Goal: Task Accomplishment & Management: Use online tool/utility

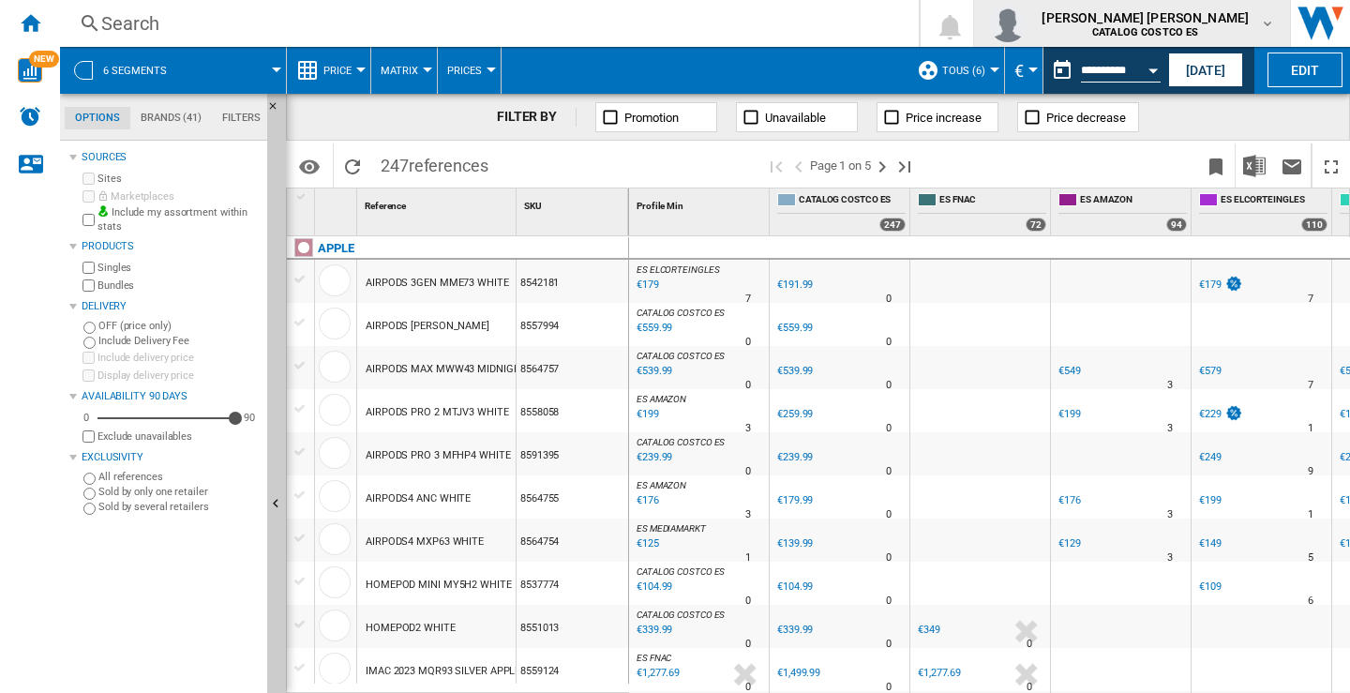
click at [1258, 22] on div "ruben estevez artime CATALOG COSTCO ES" at bounding box center [1147, 23] width 226 height 30
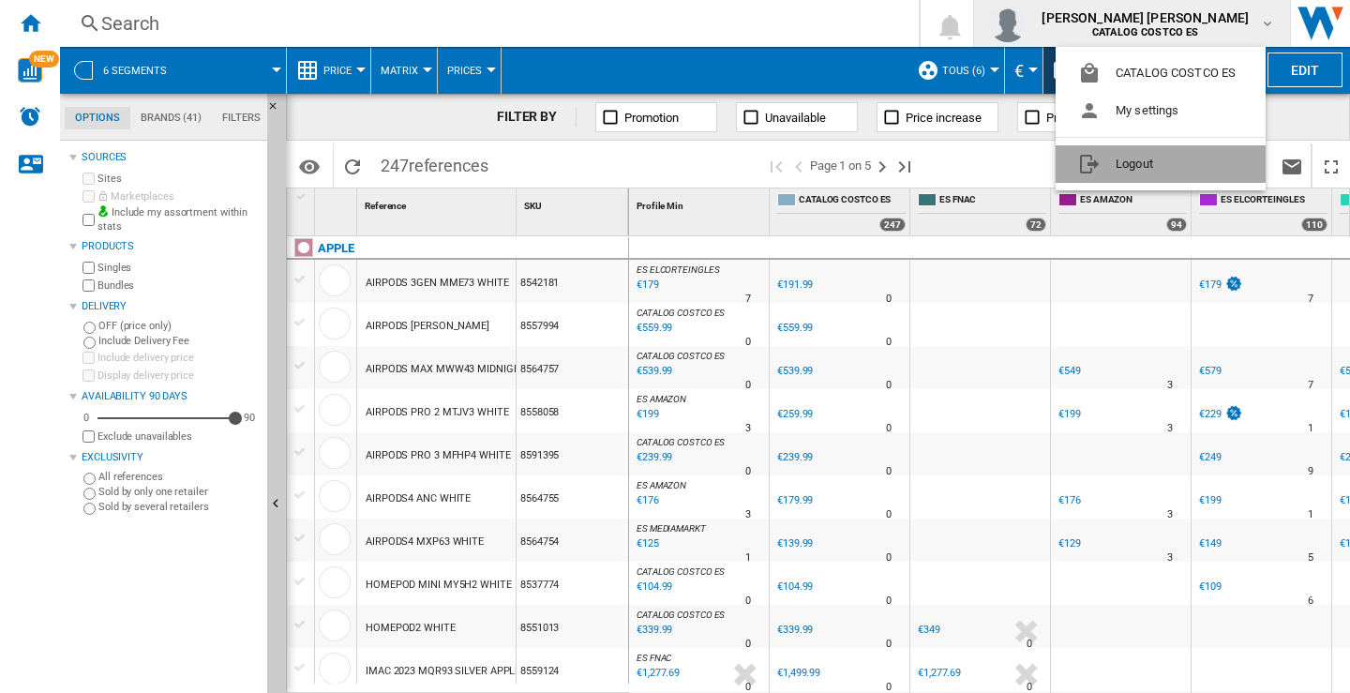
click at [1122, 160] on button "Logout" at bounding box center [1161, 163] width 210 height 37
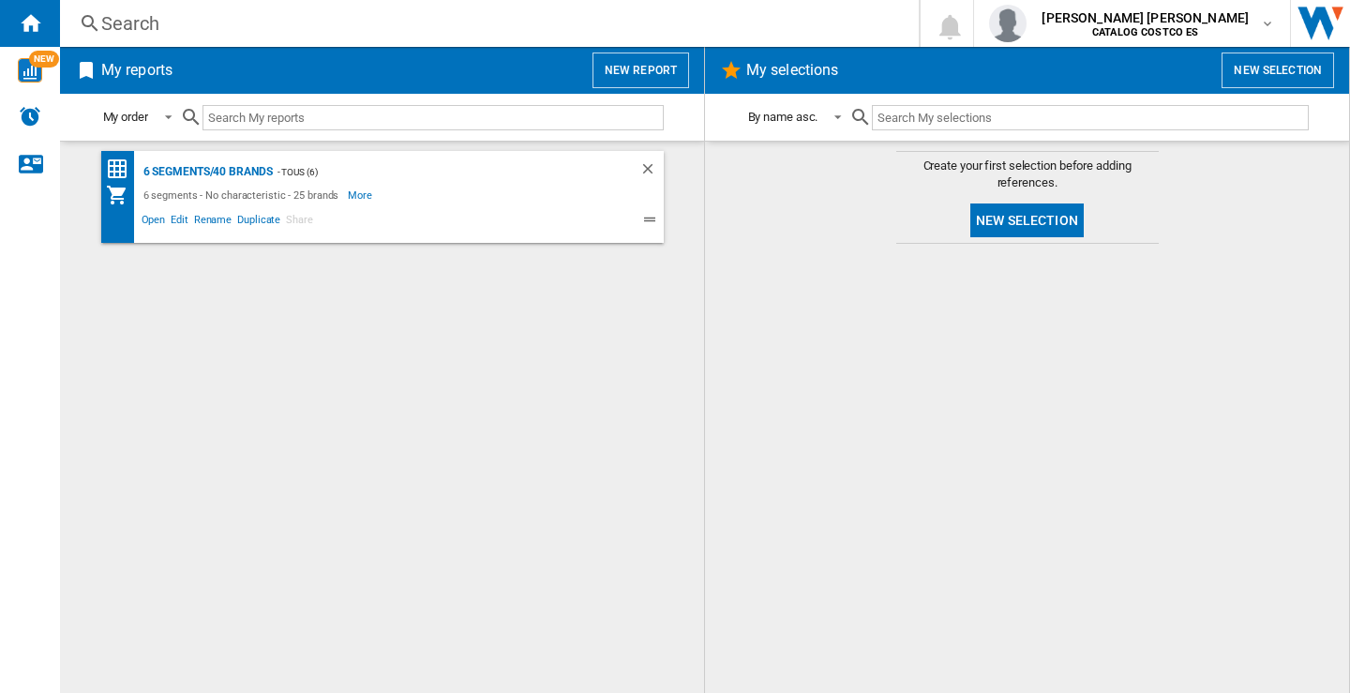
click at [637, 66] on button "New report" at bounding box center [640, 70] width 97 height 36
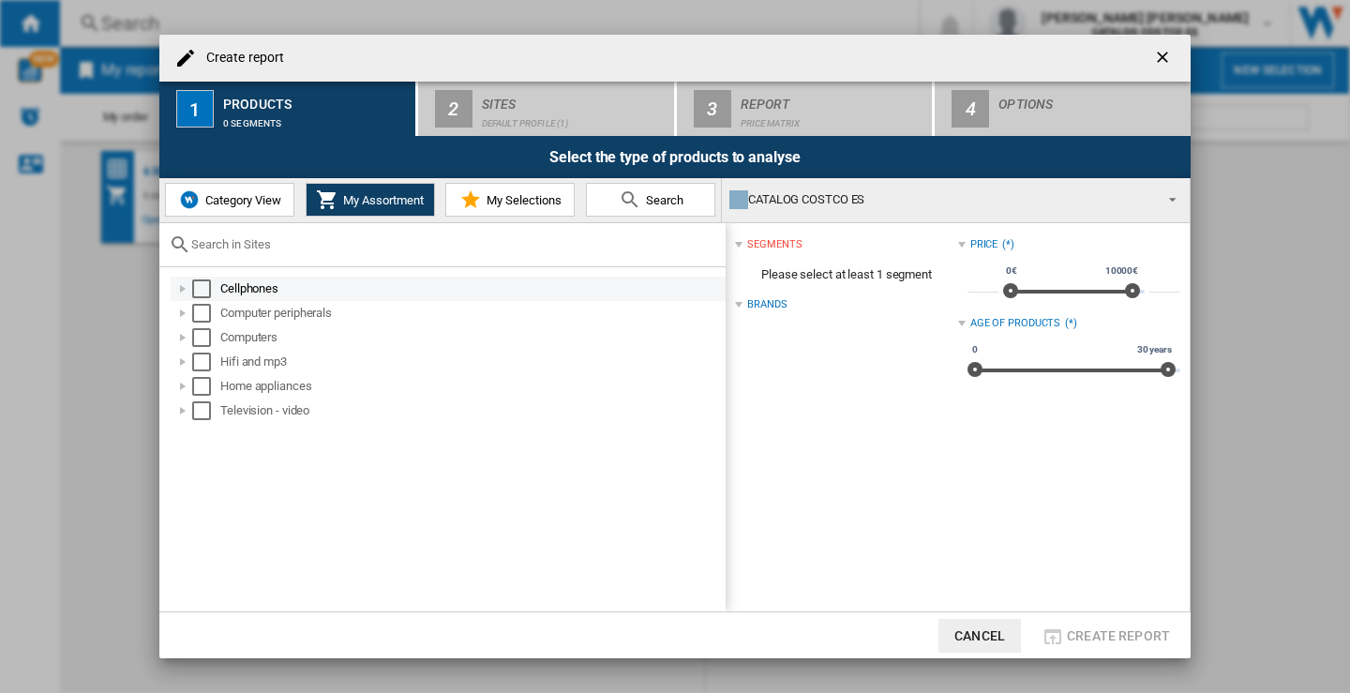
click at [203, 286] on div "Select" at bounding box center [201, 288] width 19 height 19
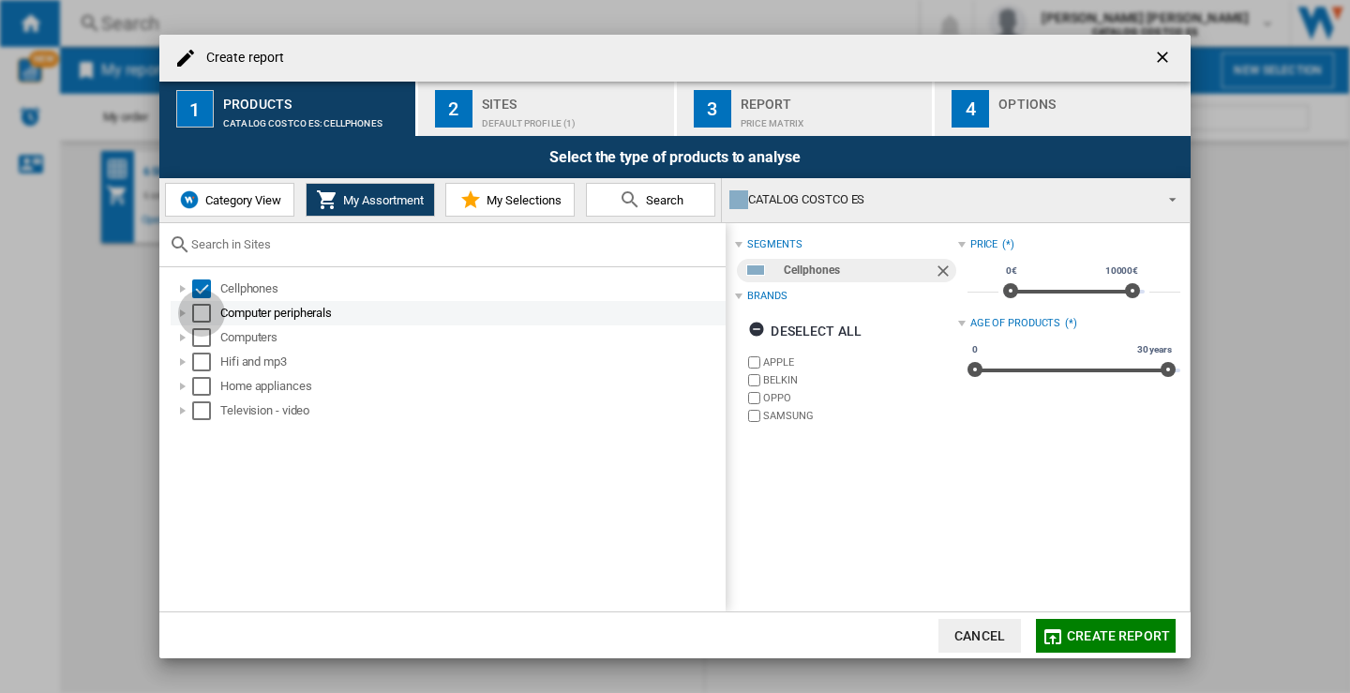
click at [202, 311] on div "Select" at bounding box center [201, 313] width 19 height 19
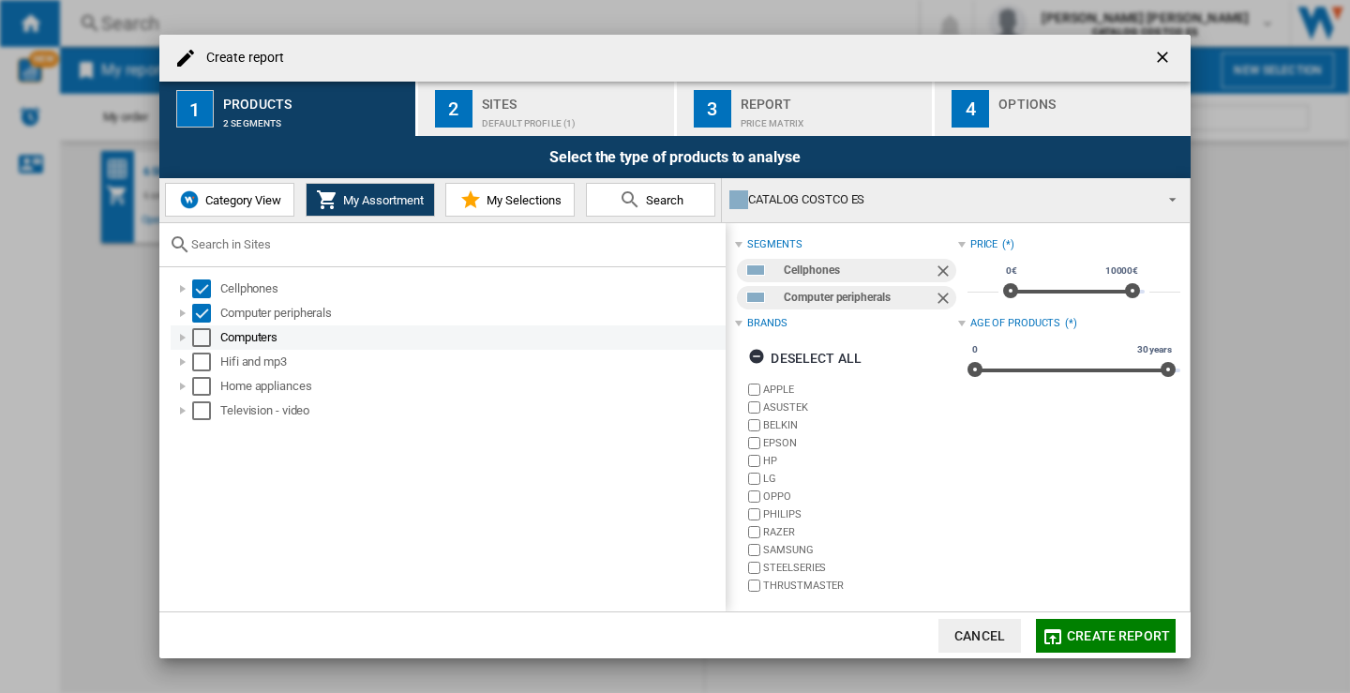
click at [203, 337] on div "Select" at bounding box center [201, 337] width 19 height 19
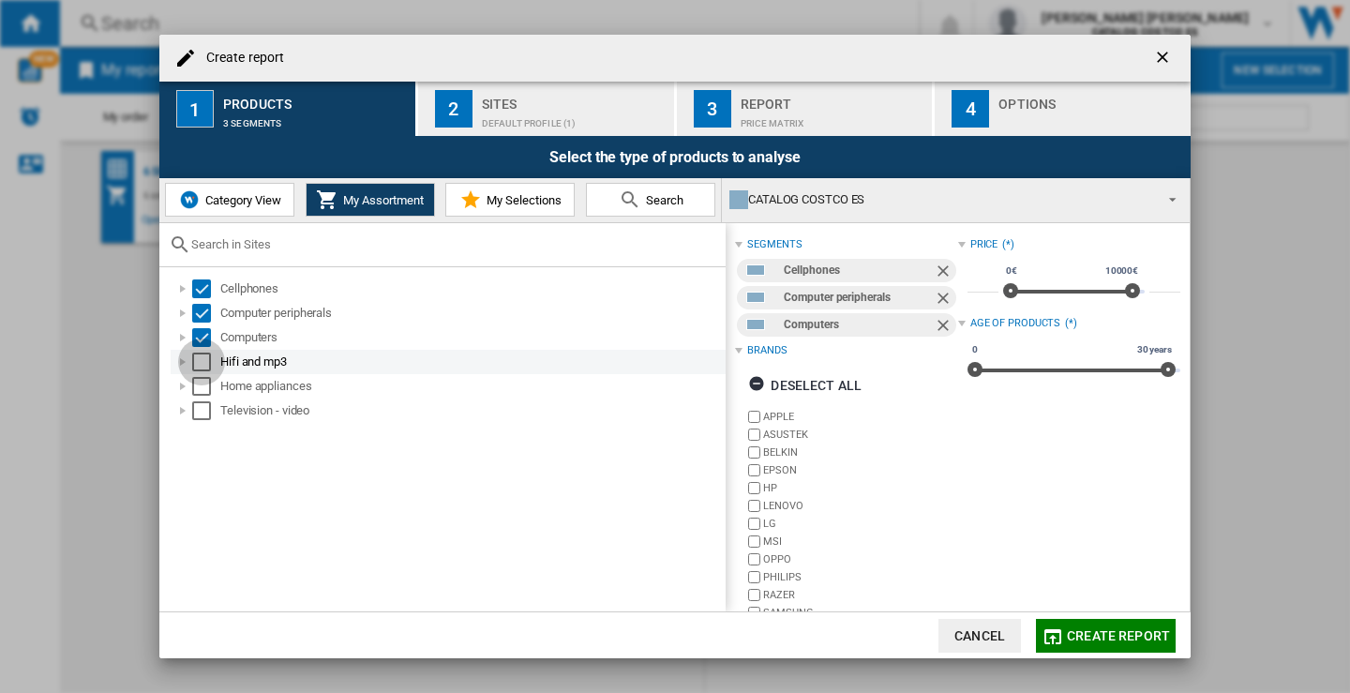
click at [204, 367] on div "Select" at bounding box center [201, 361] width 19 height 19
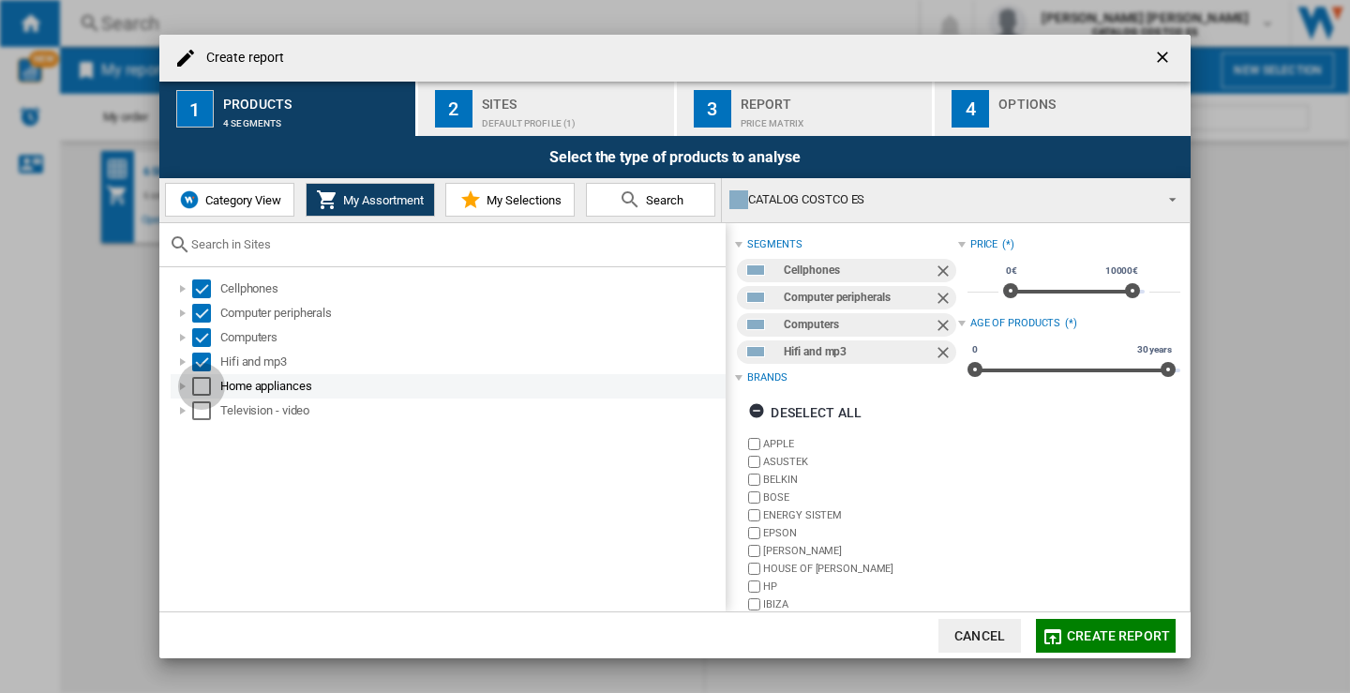
click at [202, 385] on div "Select" at bounding box center [201, 386] width 19 height 19
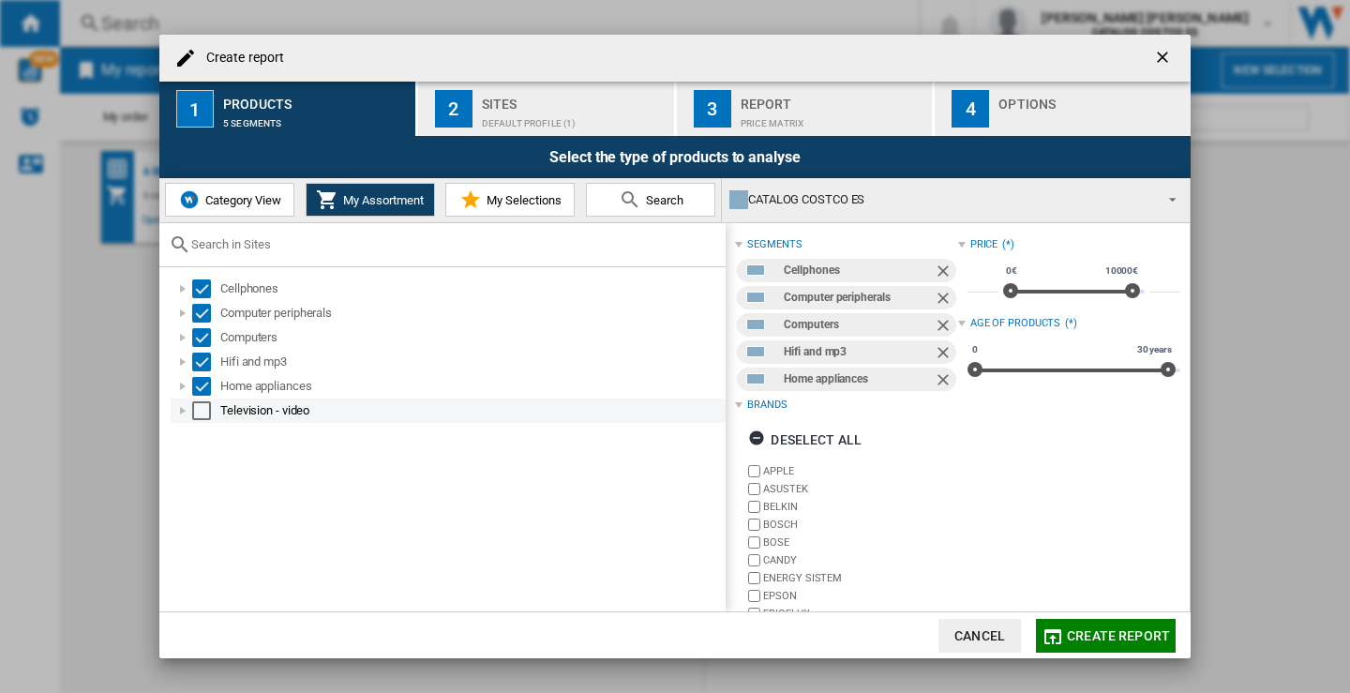
click at [203, 420] on div "Television - video" at bounding box center [448, 410] width 555 height 24
click at [202, 414] on div "Select" at bounding box center [201, 410] width 19 height 19
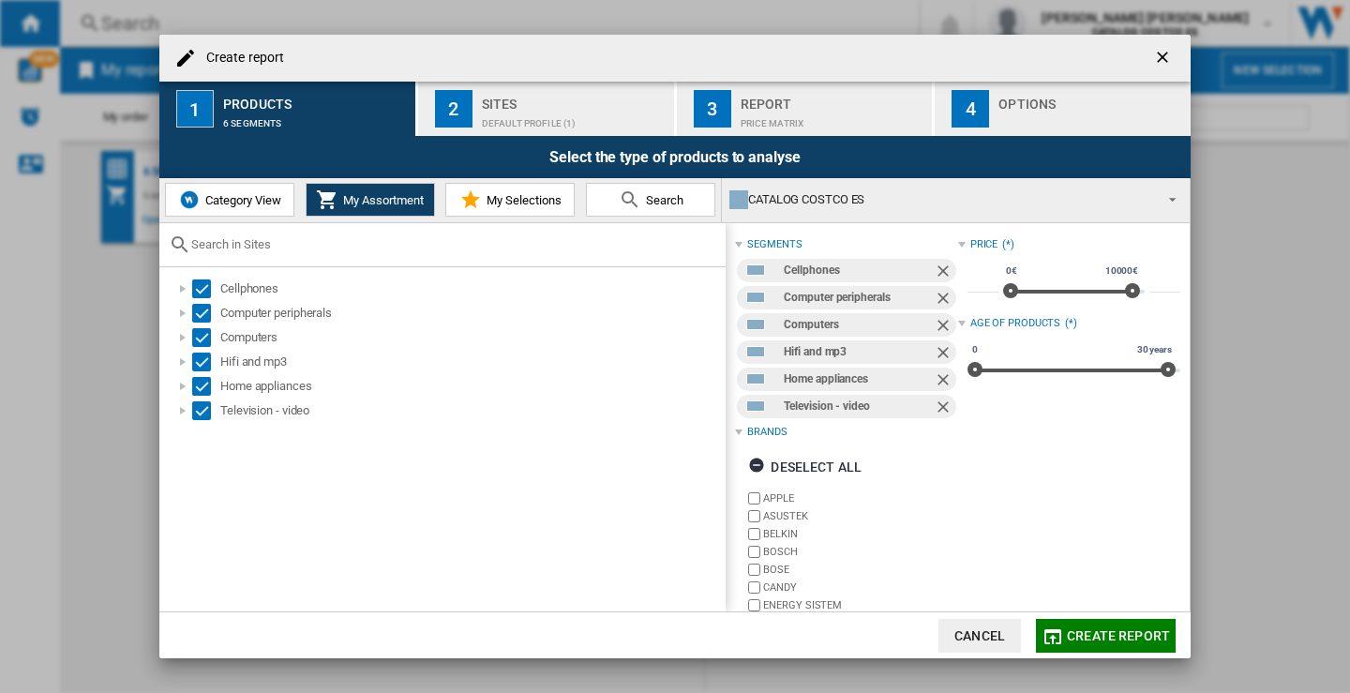
click at [519, 118] on div "Default profile (1)" at bounding box center [574, 119] width 185 height 20
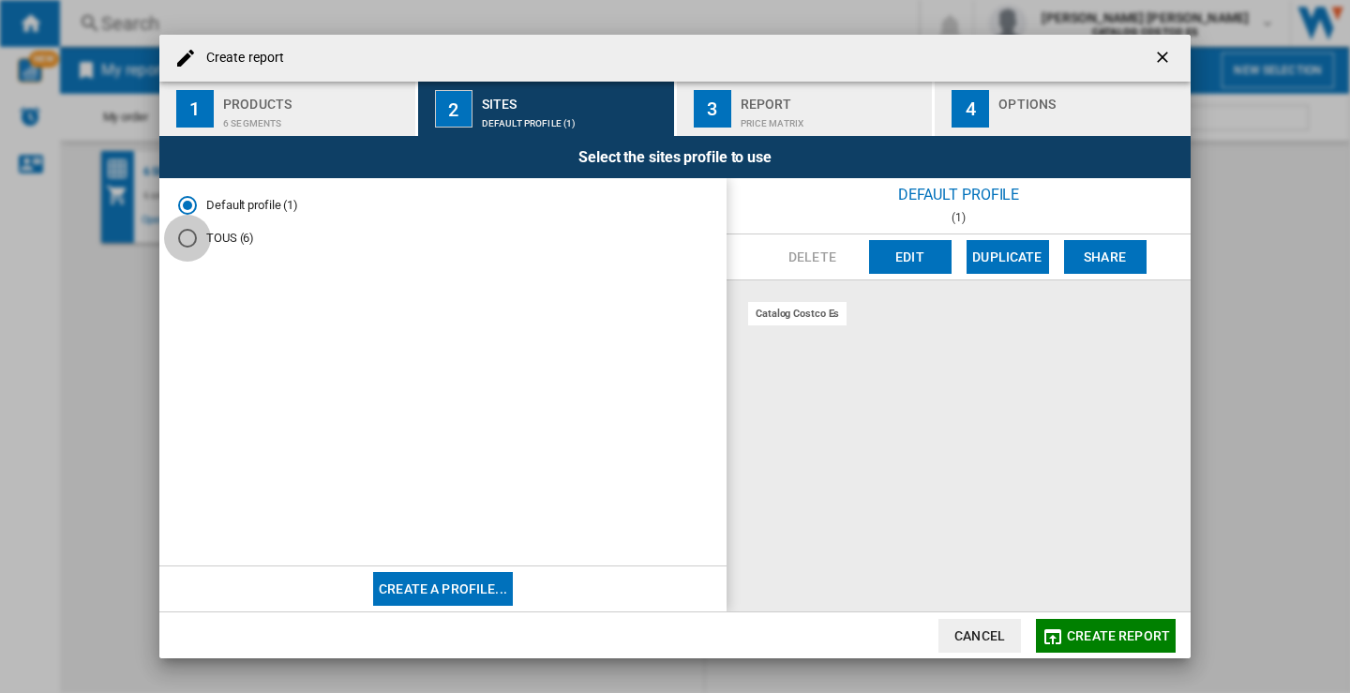
click at [187, 238] on div "TOUS (6)" at bounding box center [187, 238] width 19 height 19
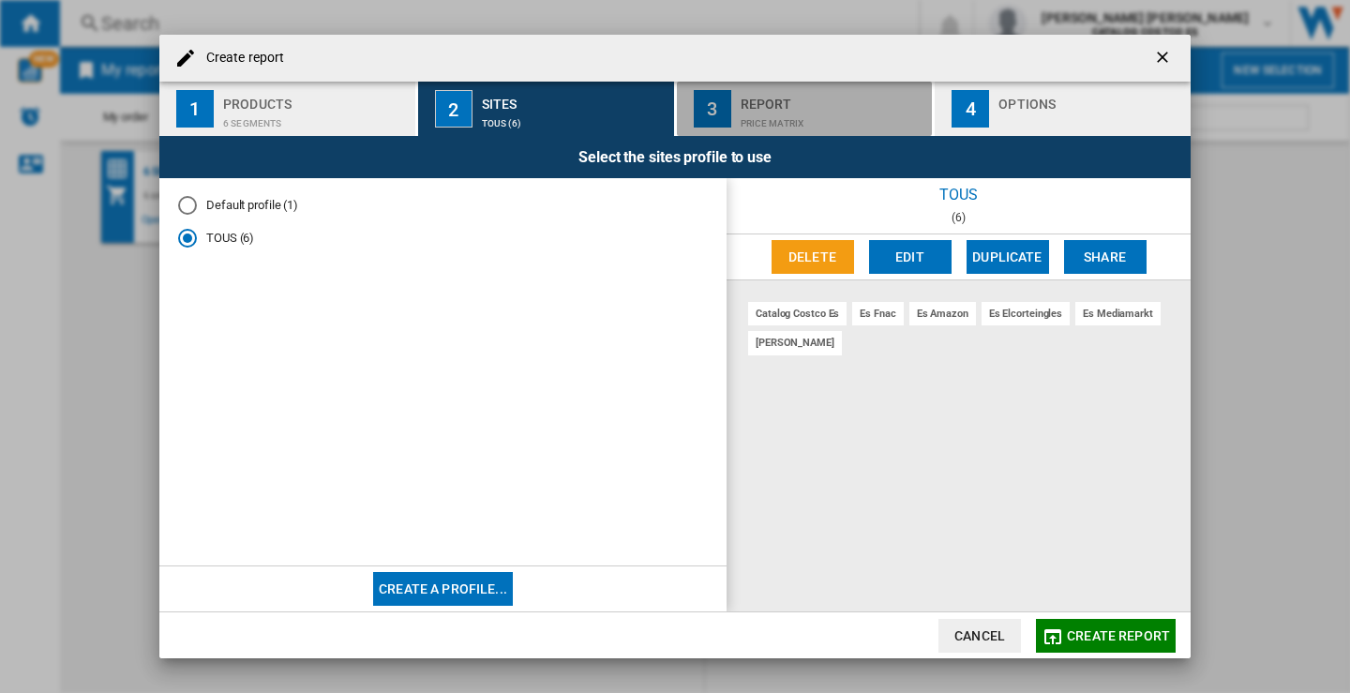
click at [807, 107] on div "Report" at bounding box center [833, 99] width 185 height 20
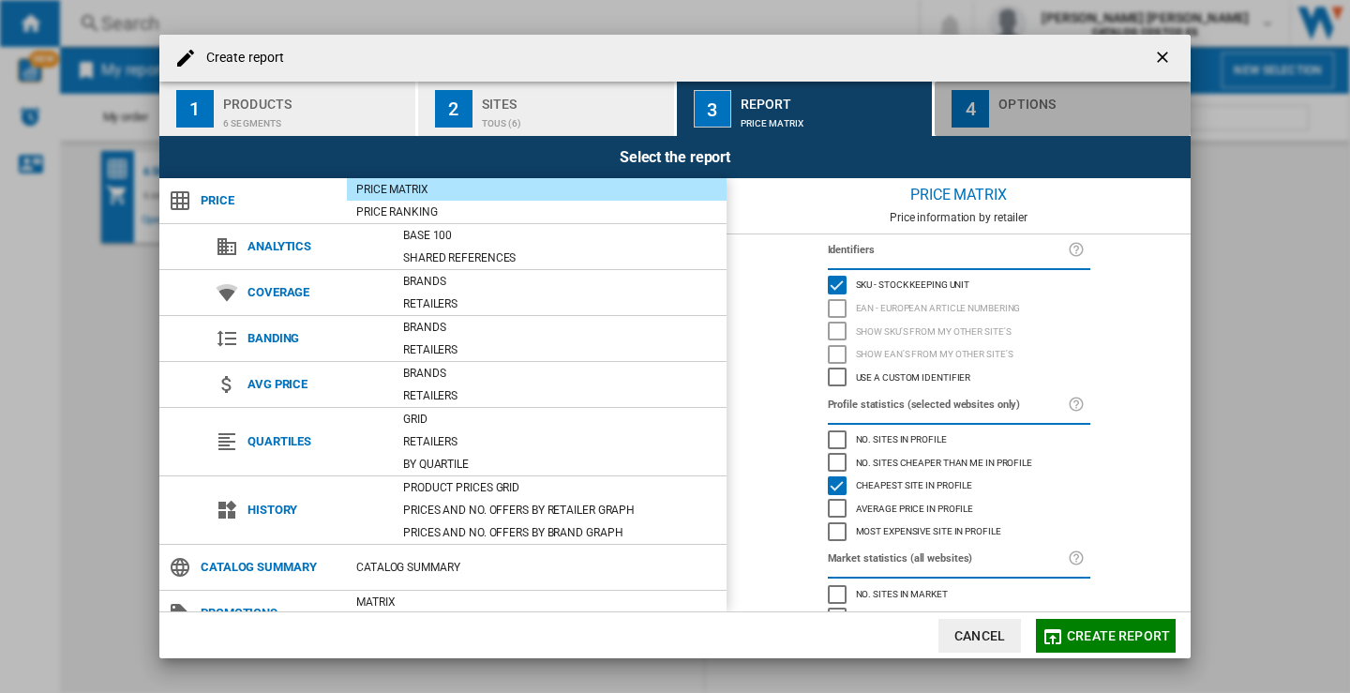
click at [1058, 109] on div "button" at bounding box center [1090, 119] width 185 height 20
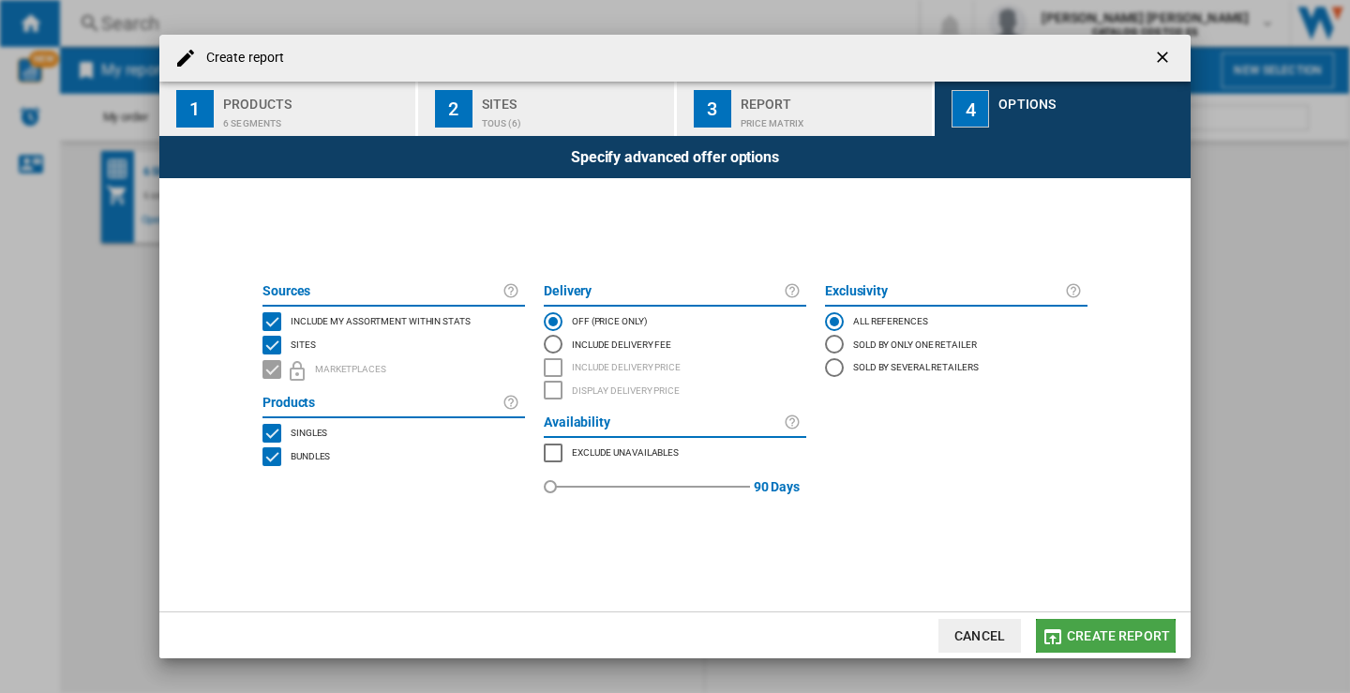
click at [1095, 637] on span "Create report" at bounding box center [1118, 635] width 103 height 15
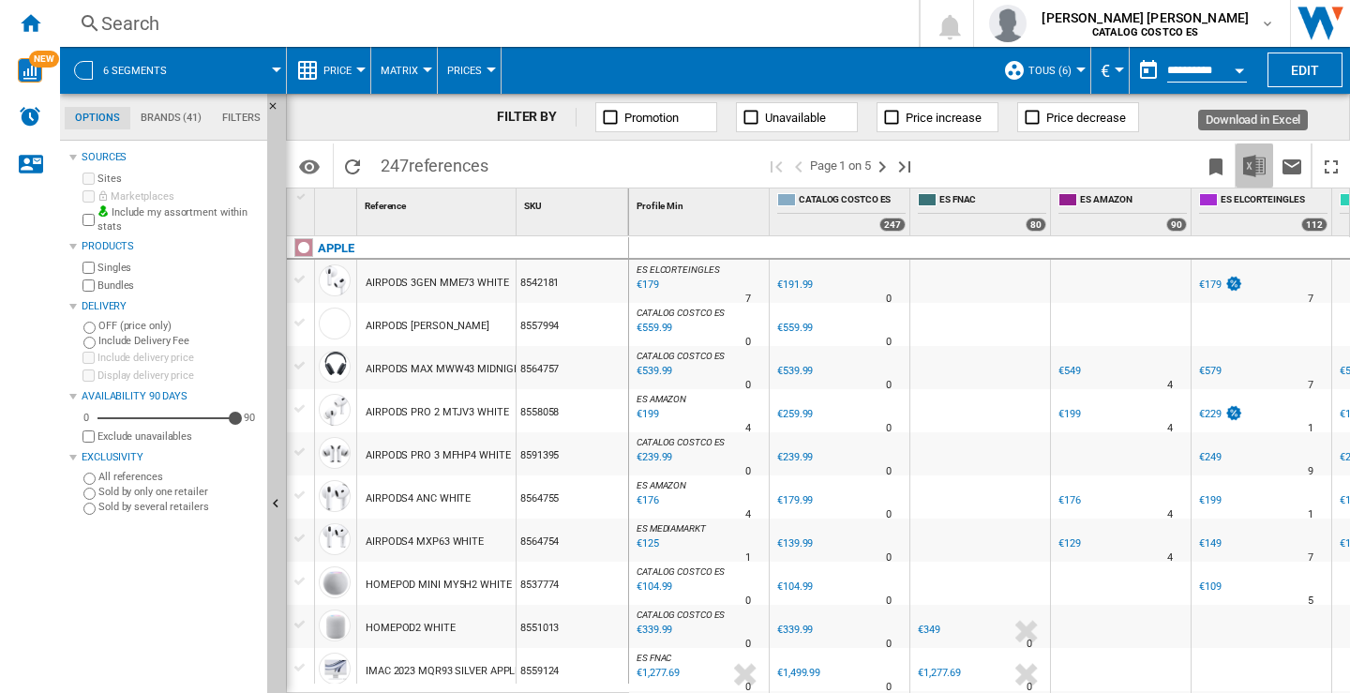
click at [1252, 169] on img "Download in Excel" at bounding box center [1254, 166] width 22 height 22
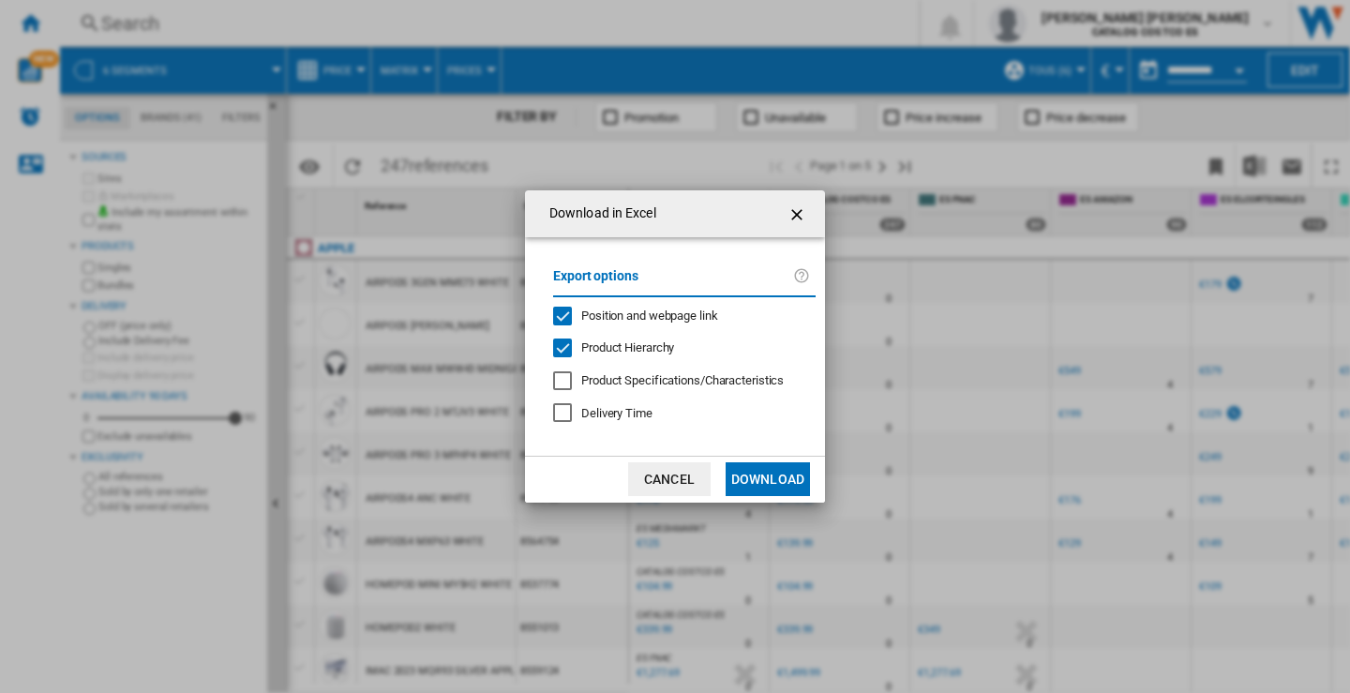
click at [757, 475] on button "Download" at bounding box center [768, 479] width 84 height 34
